Goal: Information Seeking & Learning: Find specific fact

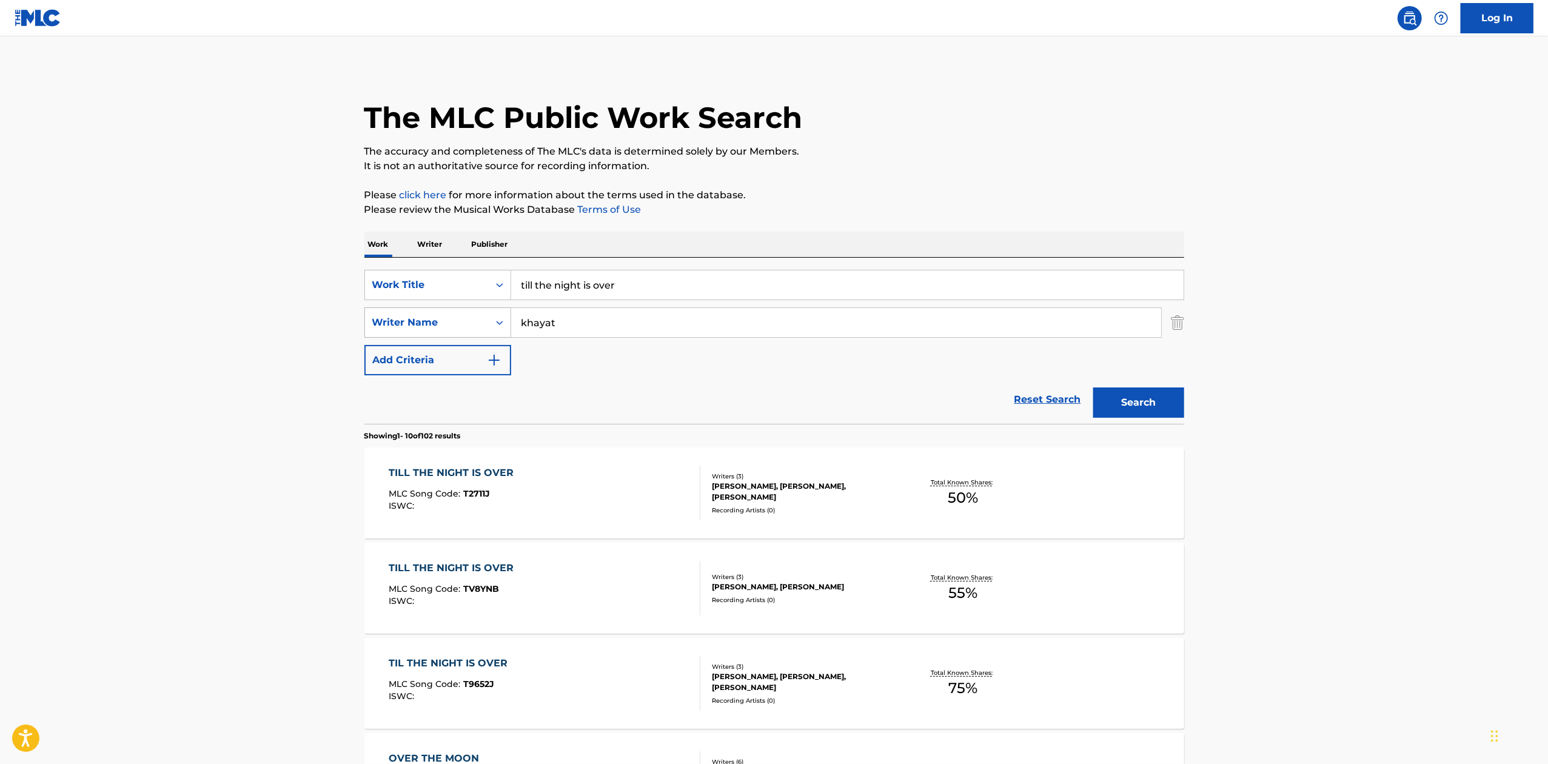
drag, startPoint x: 488, startPoint y: 309, endPoint x: 418, endPoint y: 324, distance: 71.8
click at [418, 324] on div "SearchWithCriteria2f63e930-e84a-4f3d-bb22-188a94bc68ff Work Title till the nigh…" at bounding box center [774, 323] width 820 height 106
type input "take them back"
click at [1093, 387] on button "Search" at bounding box center [1138, 402] width 91 height 30
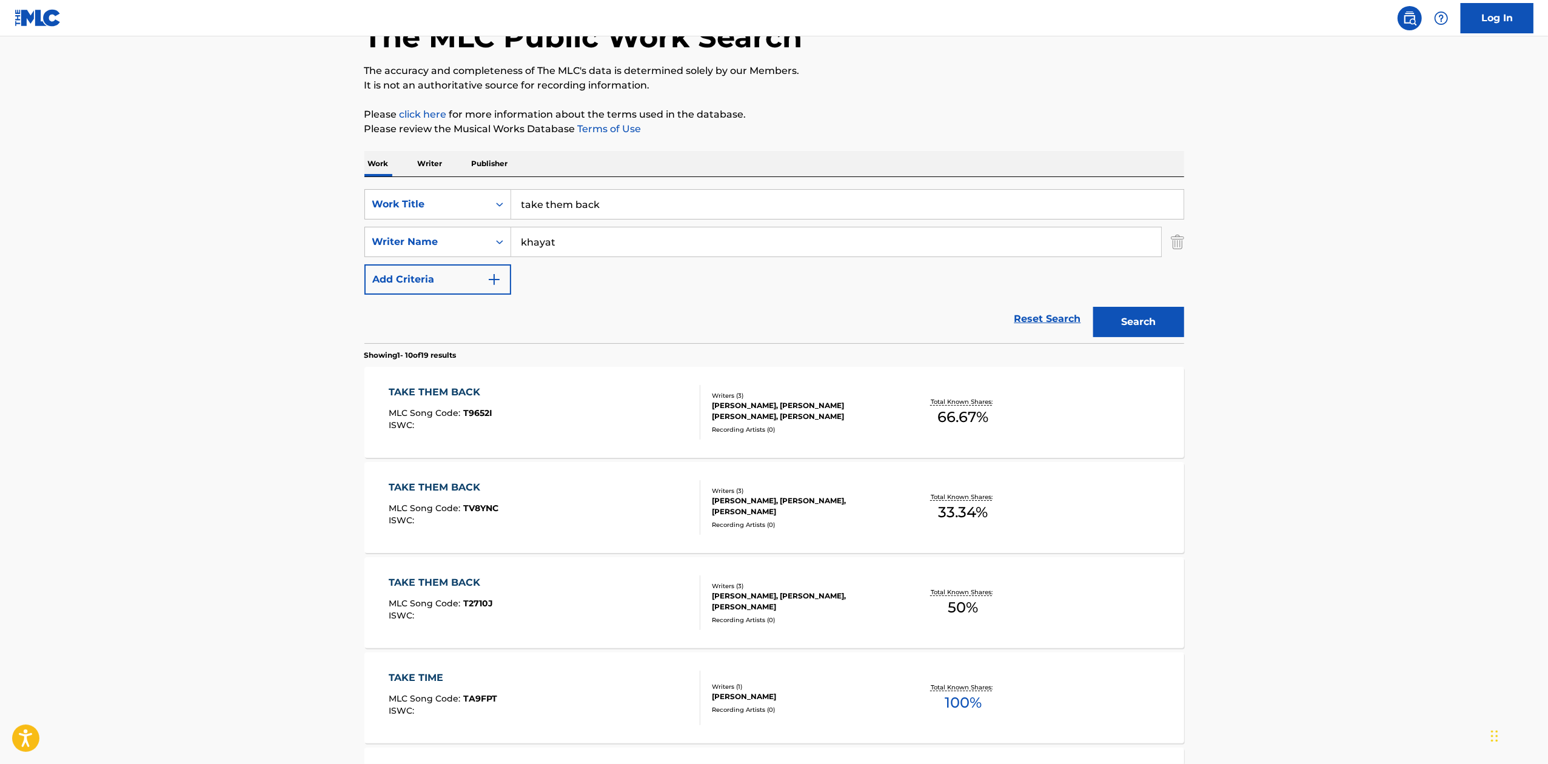
click at [625, 406] on div "TAKE THEM BACK MLC Song Code : T9652I ISWC :" at bounding box center [545, 412] width 312 height 55
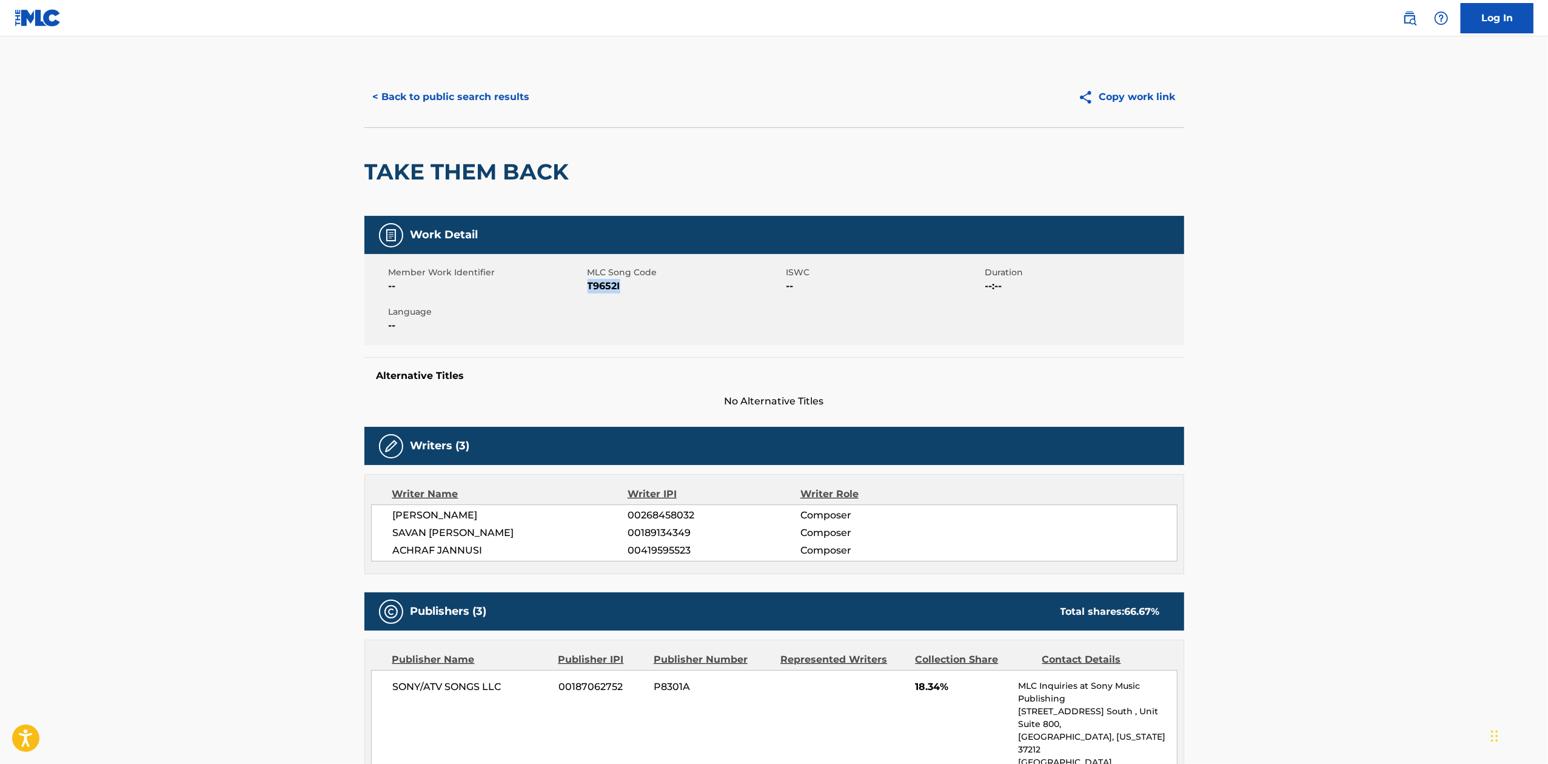
drag, startPoint x: 637, startPoint y: 287, endPoint x: 588, endPoint y: 291, distance: 48.7
click at [588, 291] on span "T9652I" at bounding box center [686, 286] width 196 height 15
copy span "T9652I"
click at [389, 97] on button "< Back to public search results" at bounding box center [451, 97] width 174 height 30
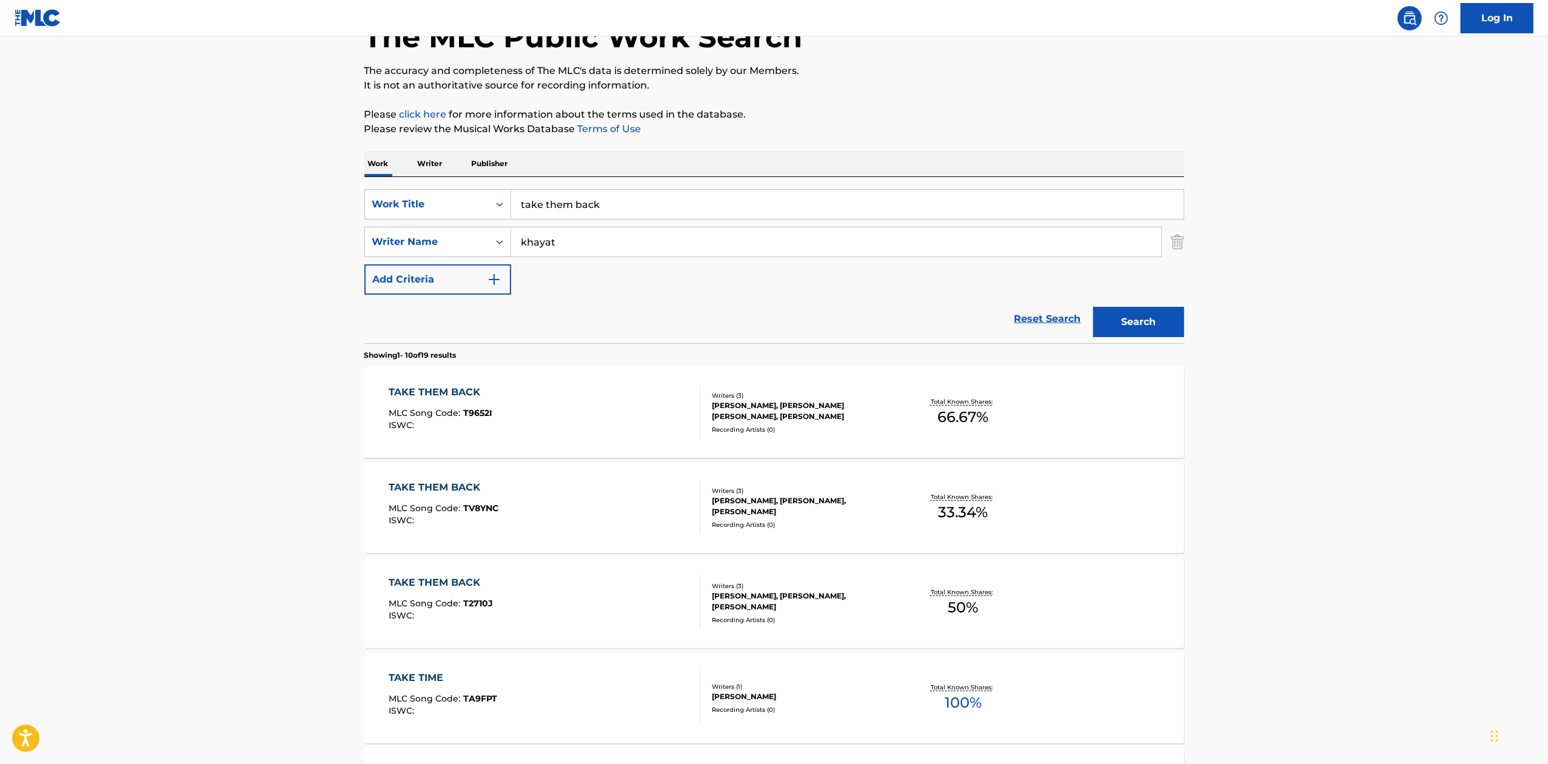
click at [660, 491] on div "TAKE THEM BACK MLC Song Code : TV8YNC ISWC :" at bounding box center [545, 507] width 312 height 55
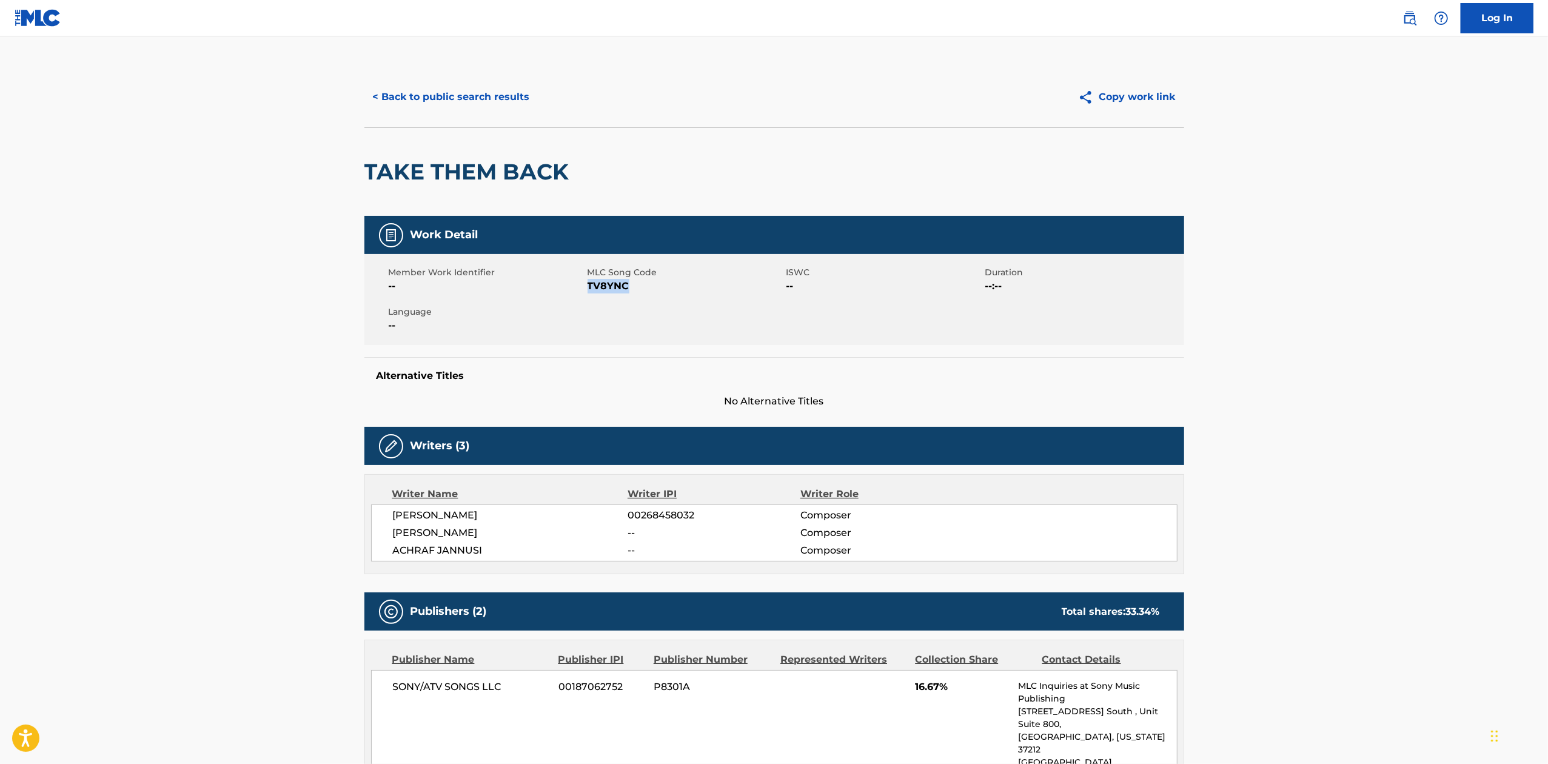
drag, startPoint x: 612, startPoint y: 289, endPoint x: 587, endPoint y: 292, distance: 25.7
click at [588, 292] on span "TV8YNC" at bounding box center [686, 286] width 196 height 15
copy span "TV8YNC"
